Goal: Information Seeking & Learning: Learn about a topic

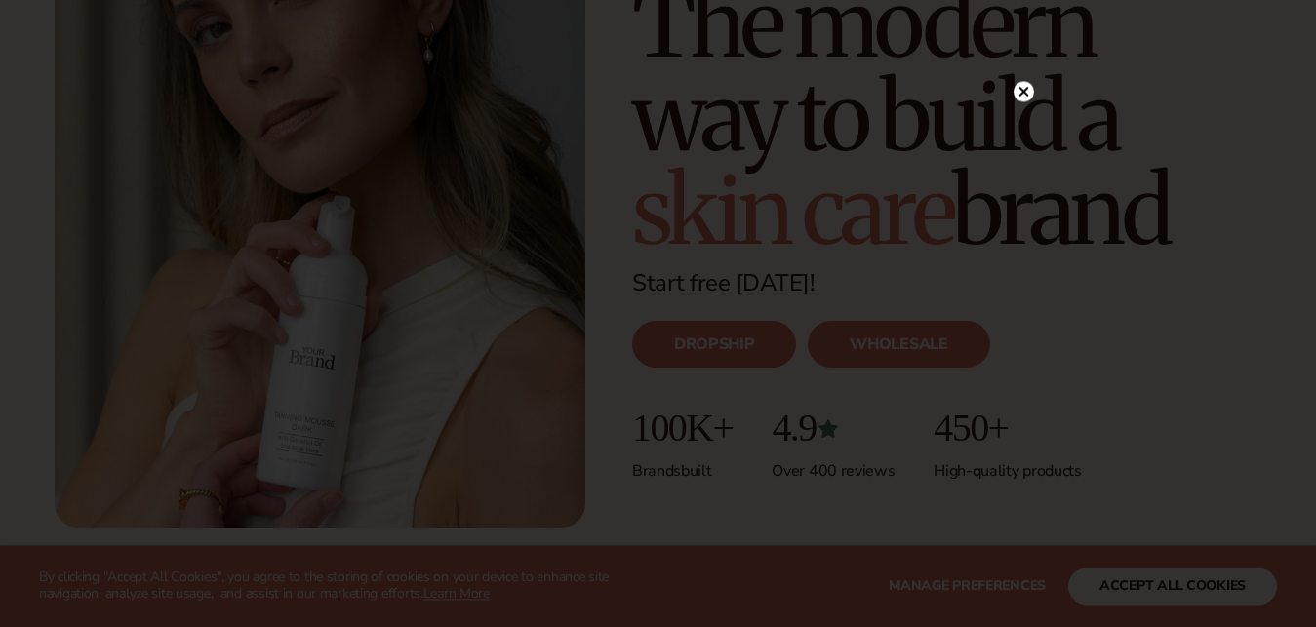
scroll to position [332, 0]
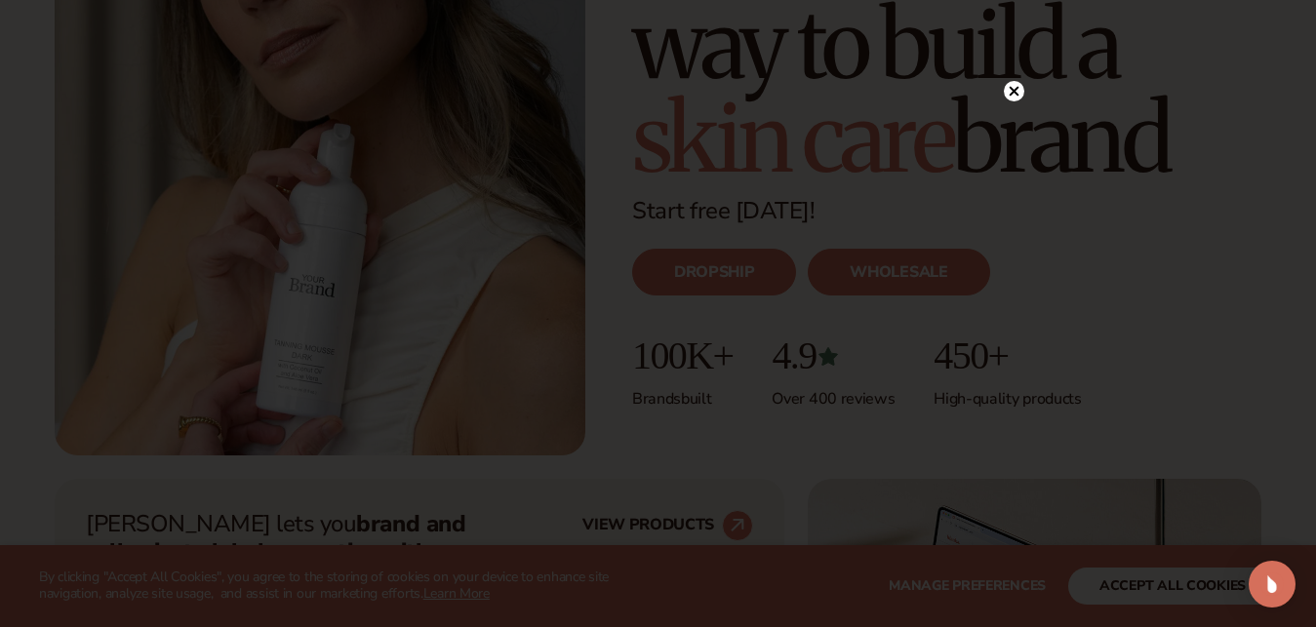
click at [1012, 82] on icon at bounding box center [1014, 91] width 20 height 20
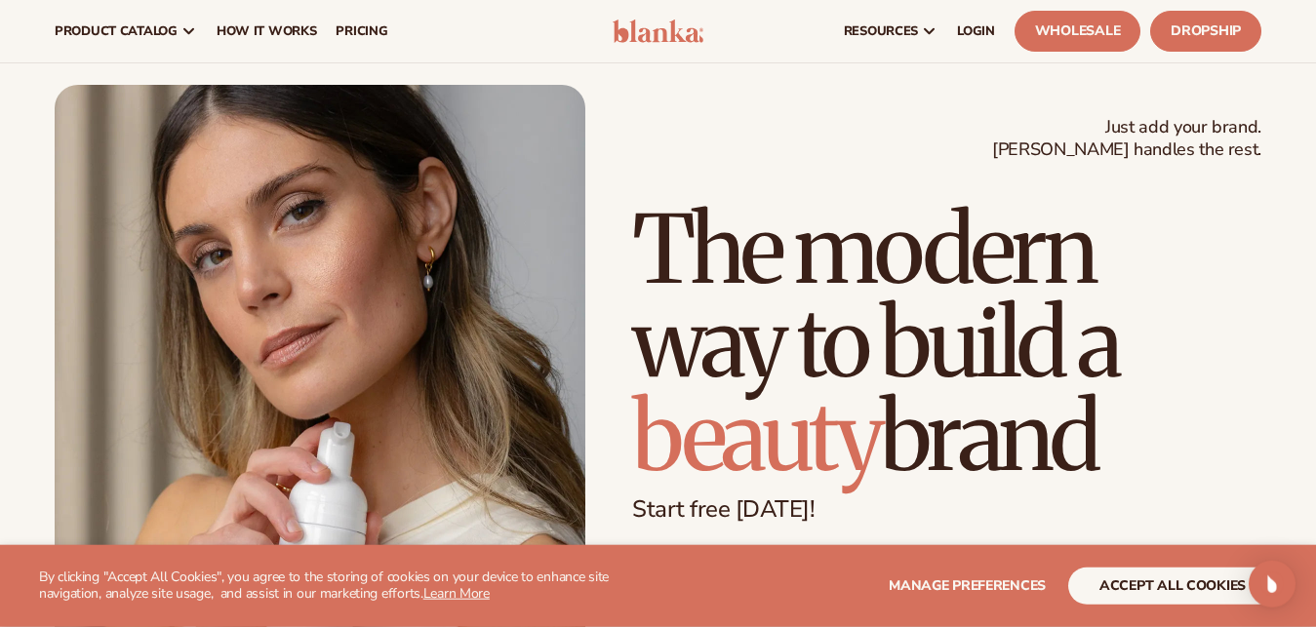
scroll to position [0, 0]
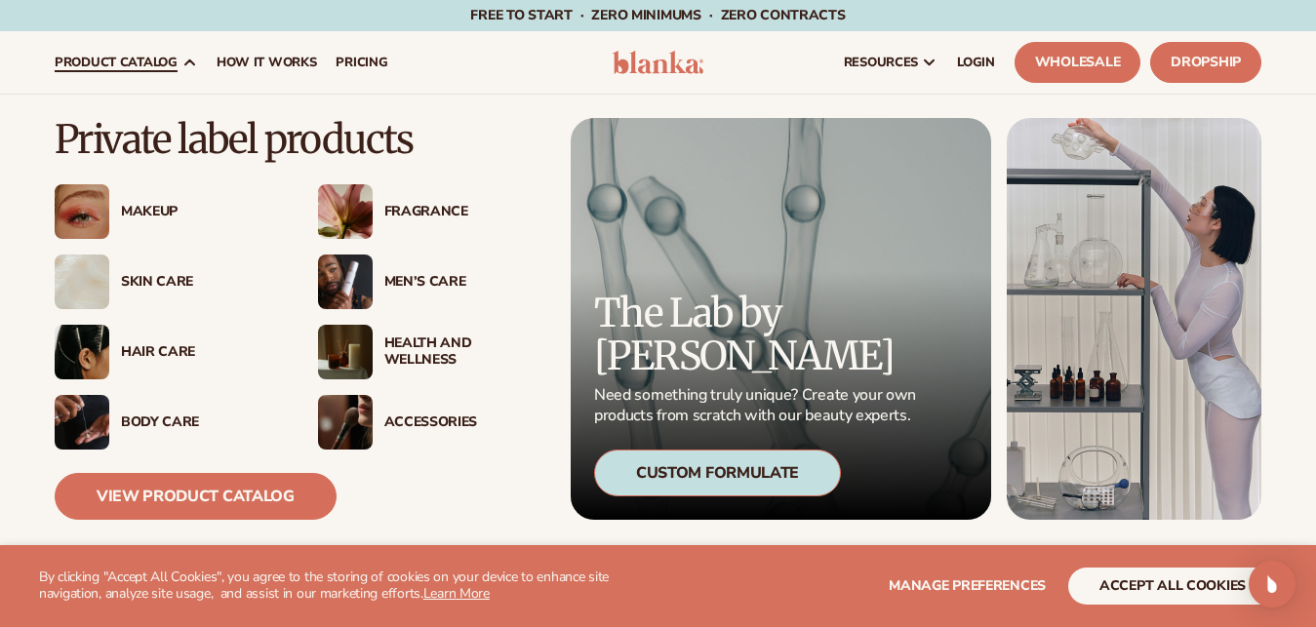
click at [167, 279] on div "Skin Care" at bounding box center [200, 282] width 158 height 17
click at [143, 272] on div "Skin Care" at bounding box center [167, 282] width 224 height 55
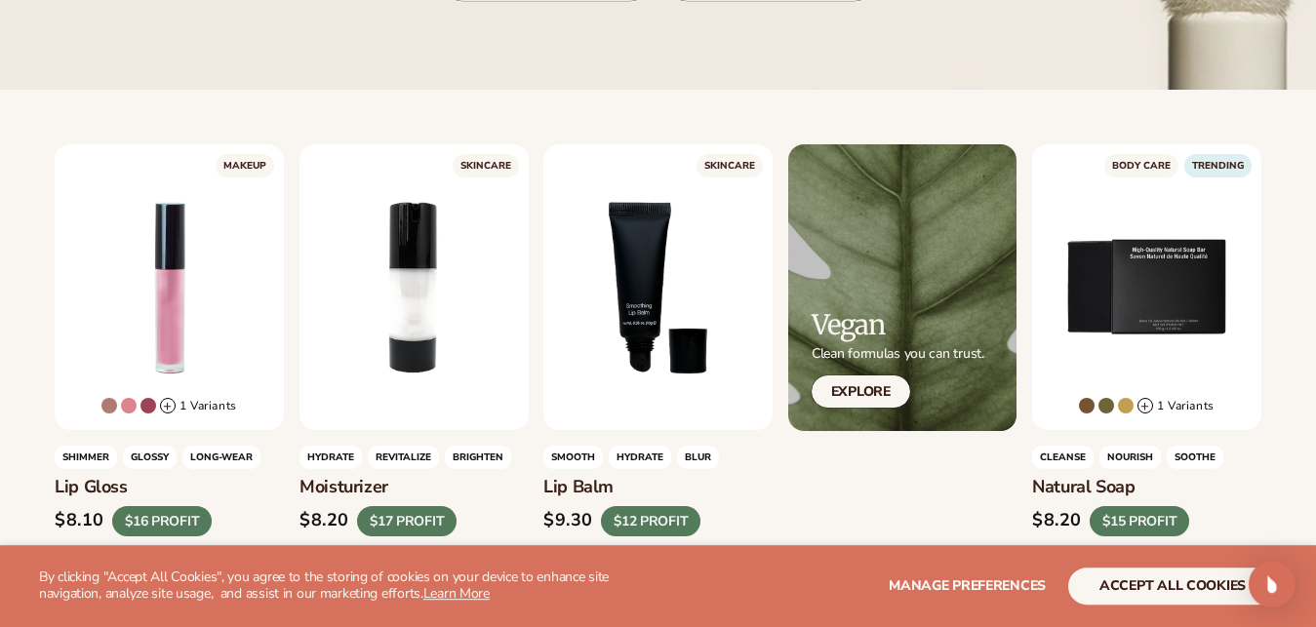
scroll to position [497, 0]
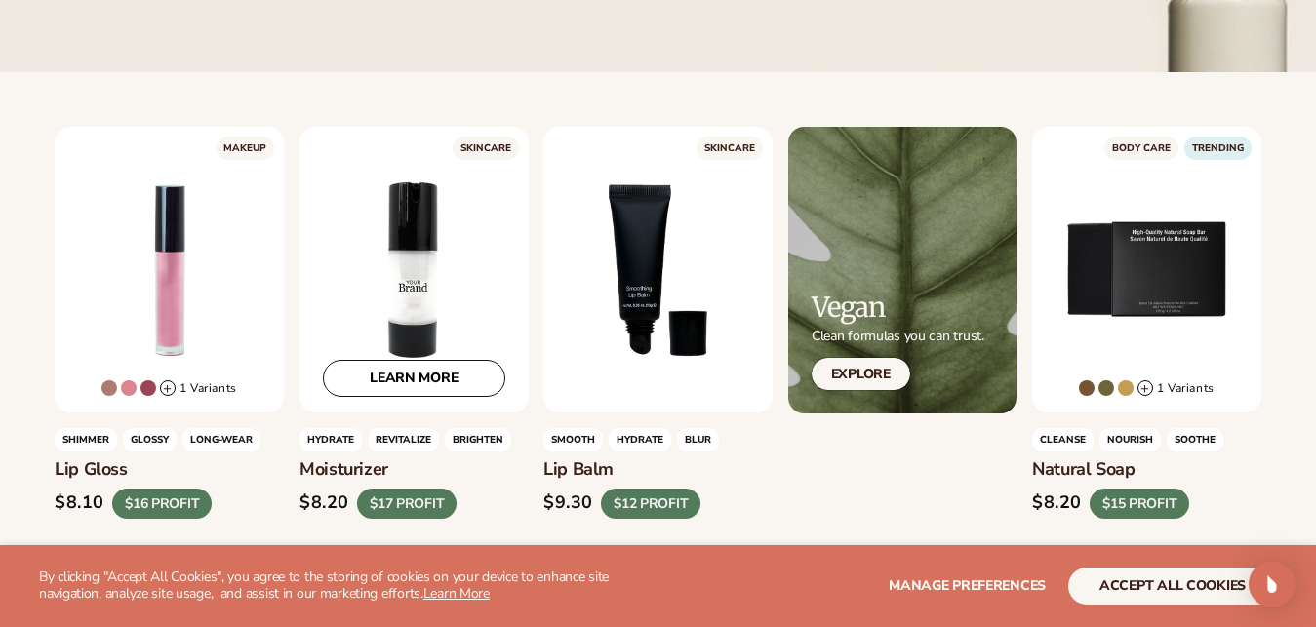
click at [330, 315] on div "LEARN MORE" at bounding box center [413, 270] width 229 height 286
click at [359, 389] on link "LEARN MORE" at bounding box center [414, 379] width 182 height 37
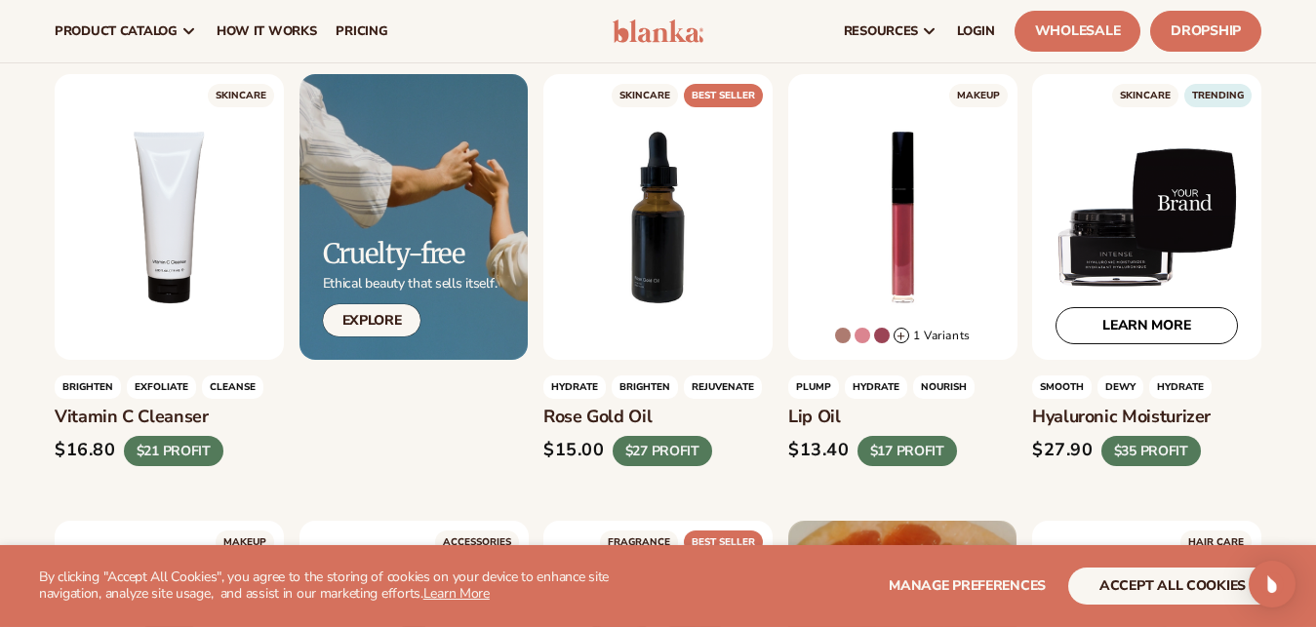
scroll to position [995, 0]
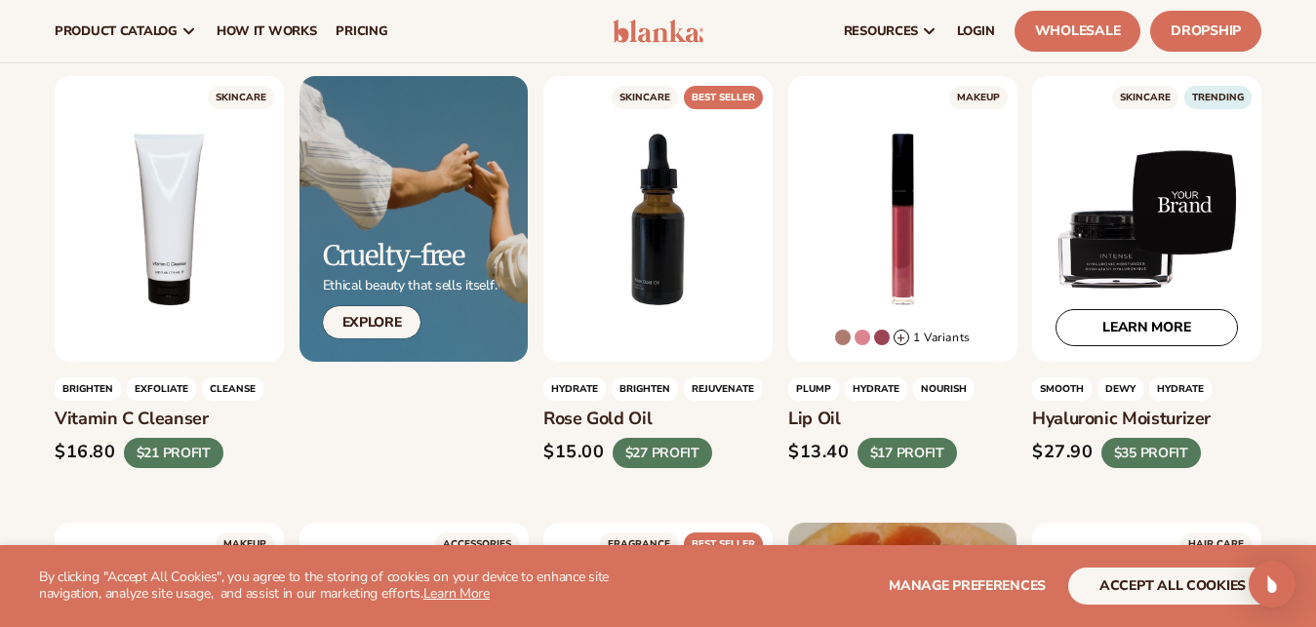
click at [1107, 214] on div "LEARN MORE" at bounding box center [1146, 219] width 229 height 286
click at [1137, 322] on link "LEARN MORE" at bounding box center [1146, 327] width 182 height 37
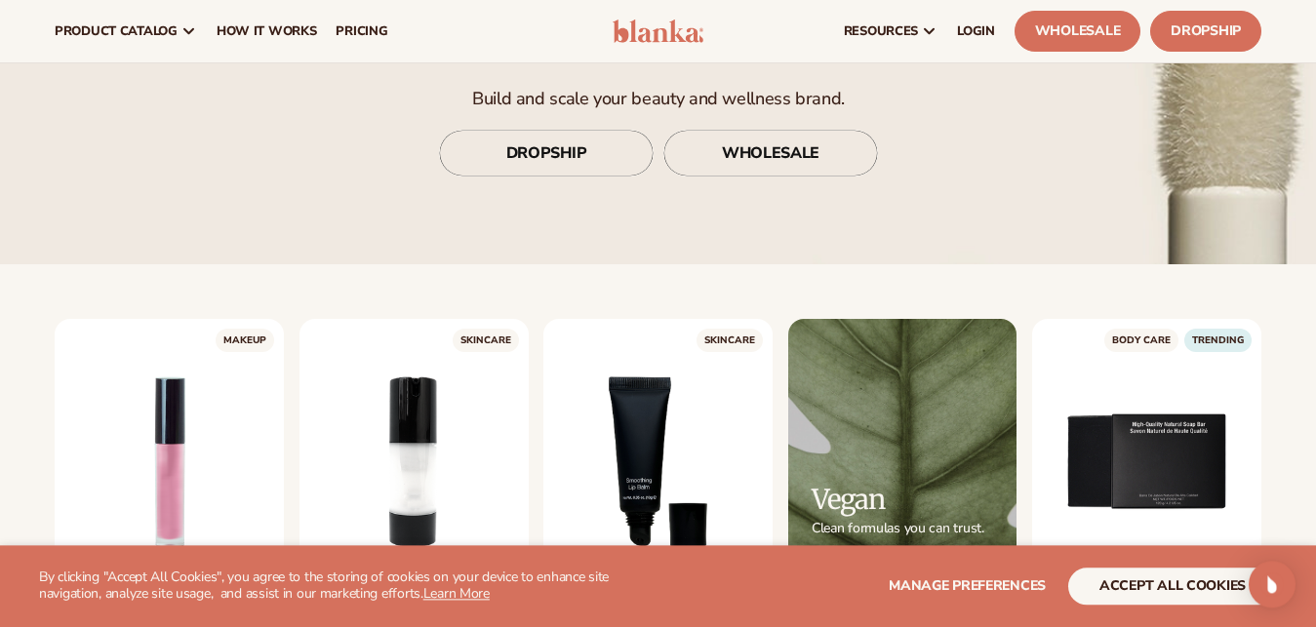
scroll to position [249, 0]
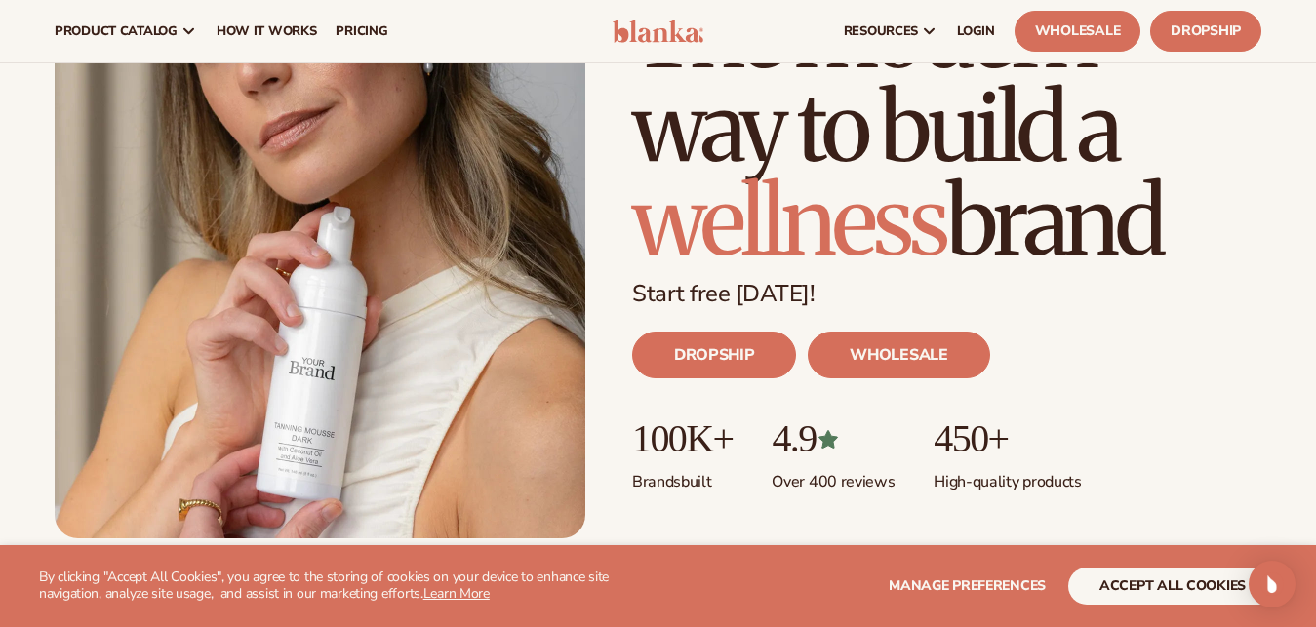
scroll to position [166, 0]
